Goal: Information Seeking & Learning: Understand process/instructions

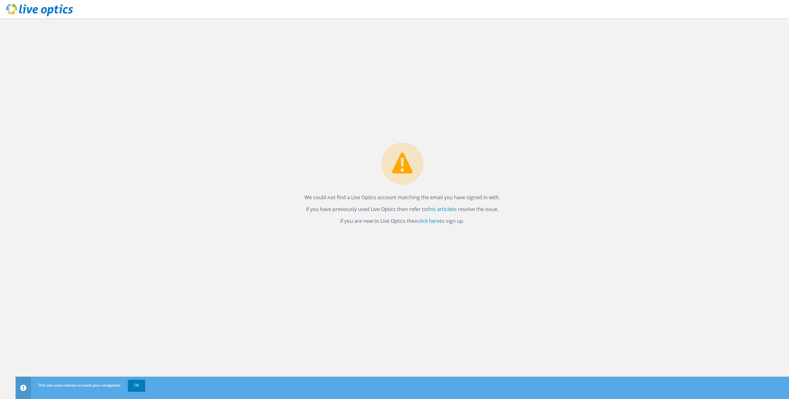
click at [39, 15] on icon at bounding box center [39, 10] width 67 height 13
click at [138, 386] on link "OK" at bounding box center [136, 385] width 17 height 11
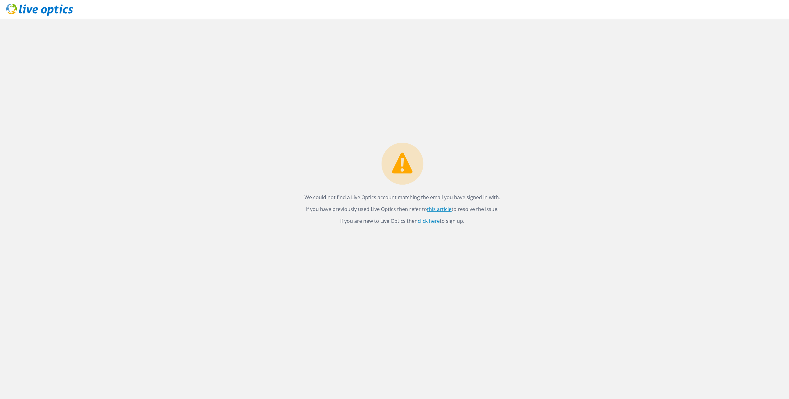
click at [446, 211] on link "this article" at bounding box center [439, 209] width 25 height 7
